Goal: Information Seeking & Learning: Learn about a topic

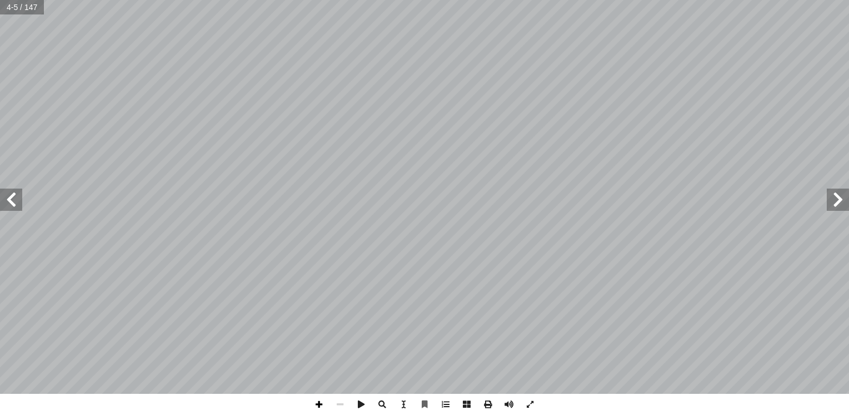
click at [316, 401] on span at bounding box center [318, 403] width 21 height 21
click at [18, 6] on input "text" at bounding box center [22, 7] width 44 height 14
type input "**"
click at [18, 201] on span at bounding box center [11, 199] width 22 height 22
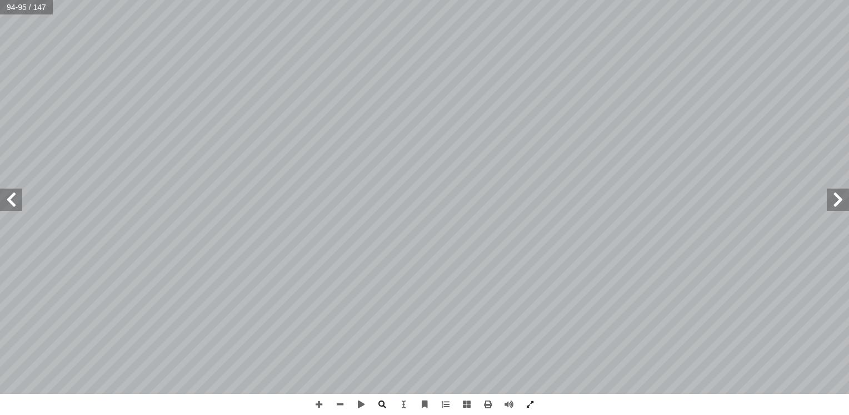
click at [532, 206] on span at bounding box center [838, 199] width 22 height 22
click at [341, 403] on span at bounding box center [340, 403] width 21 height 21
click at [17, 197] on span at bounding box center [11, 199] width 22 height 22
click at [532, 196] on span at bounding box center [838, 199] width 22 height 22
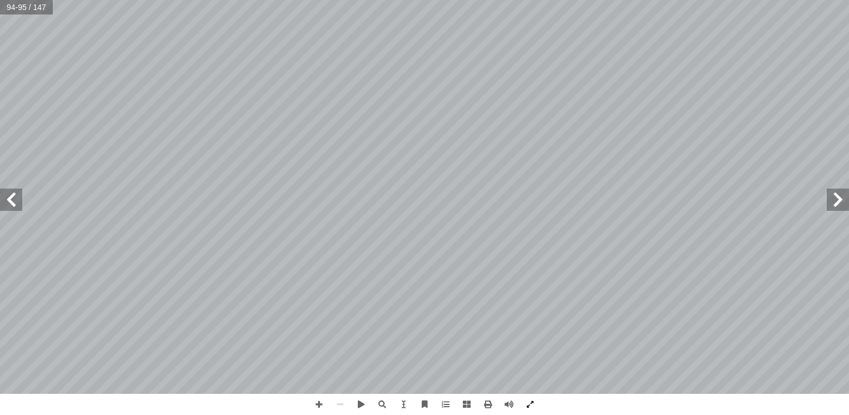
click at [16, 7] on input "text" at bounding box center [26, 7] width 53 height 14
type input "*"
click at [20, 199] on span at bounding box center [11, 199] width 22 height 22
click at [317, 403] on span at bounding box center [318, 403] width 21 height 21
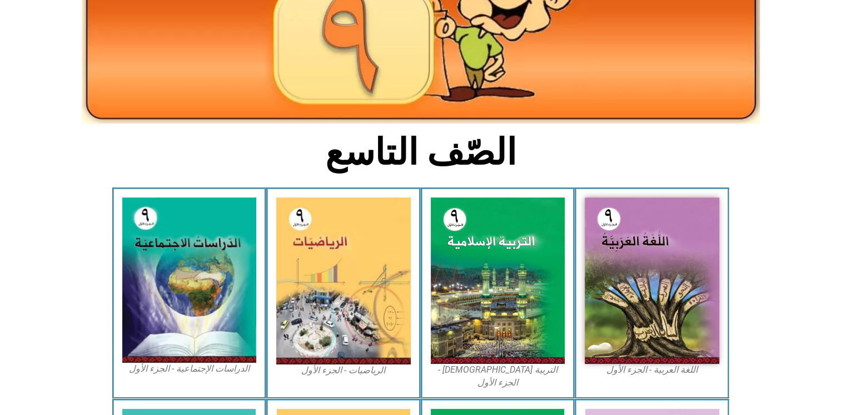
scroll to position [250, 0]
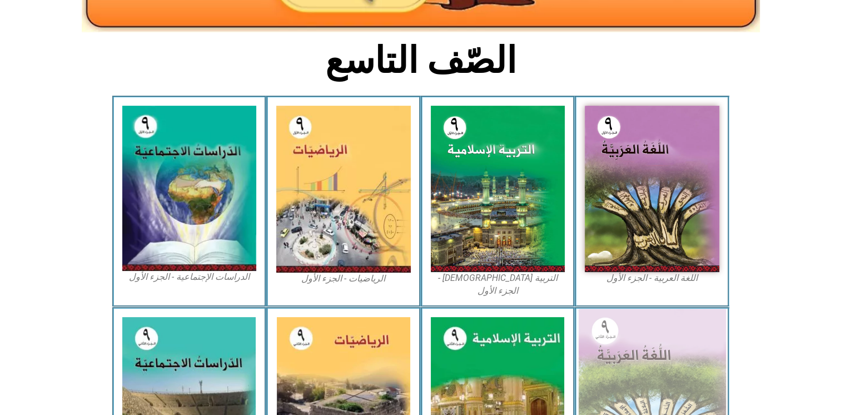
click at [536, 343] on img at bounding box center [652, 398] width 148 height 181
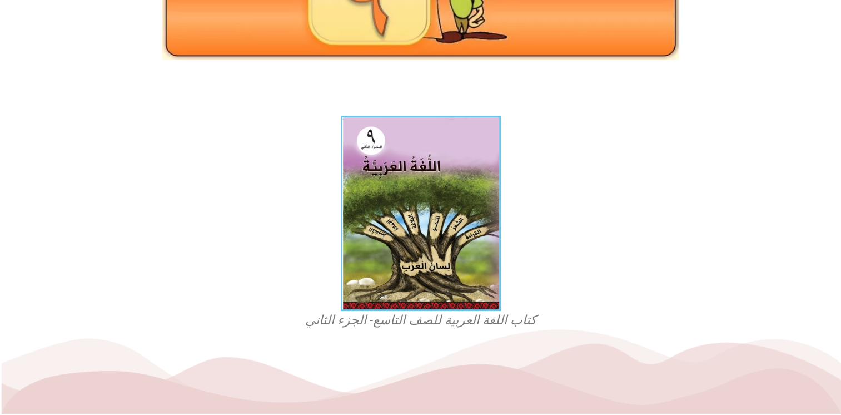
scroll to position [218, 0]
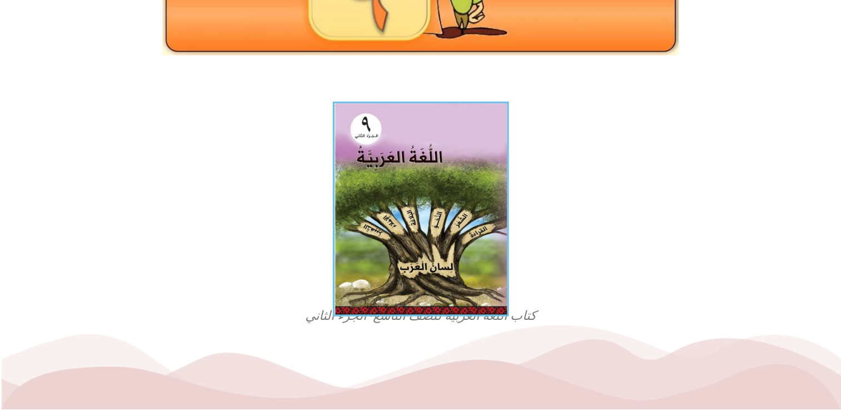
click at [420, 243] on img at bounding box center [420, 208] width 176 height 215
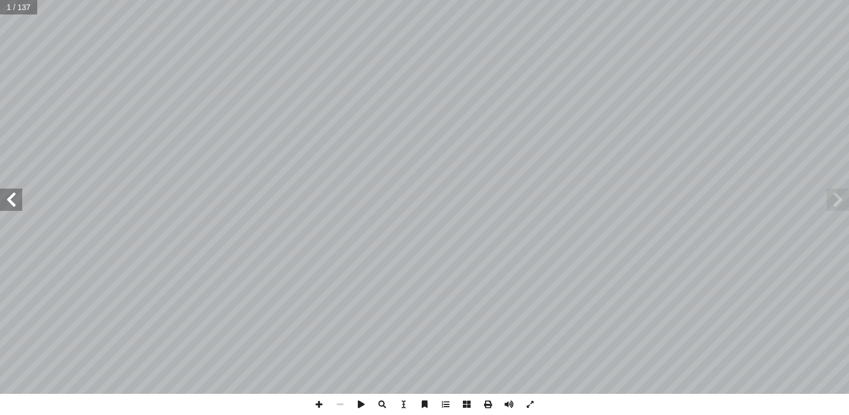
click at [19, 202] on span at bounding box center [11, 199] width 22 height 22
click at [320, 401] on span at bounding box center [318, 403] width 21 height 21
click at [17, 2] on input "text" at bounding box center [22, 7] width 44 height 14
type input "***"
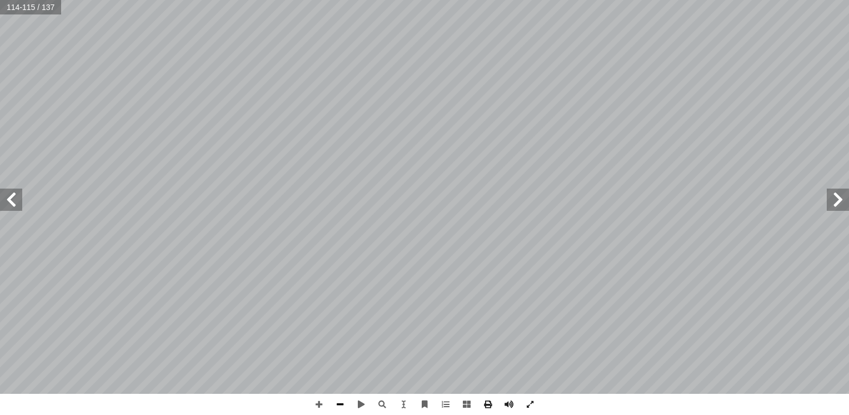
click at [340, 407] on span at bounding box center [340, 403] width 21 height 21
click at [16, 197] on span at bounding box center [11, 199] width 22 height 22
